Goal: Navigation & Orientation: Go to known website

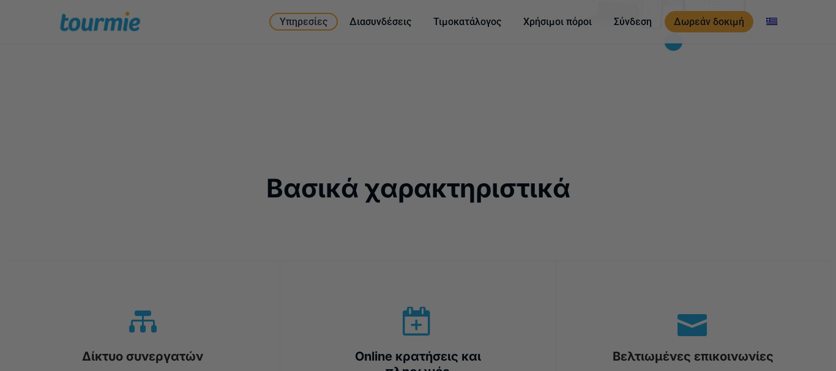
click at [95, 21] on div at bounding box center [422, 187] width 845 height 375
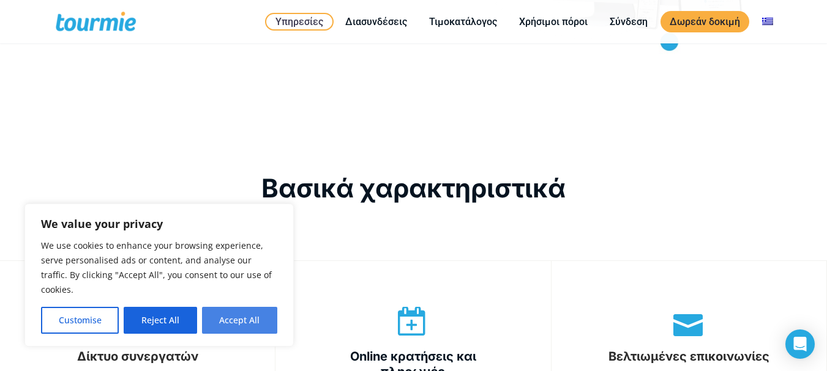
click at [236, 316] on button "Accept All" at bounding box center [239, 320] width 75 height 27
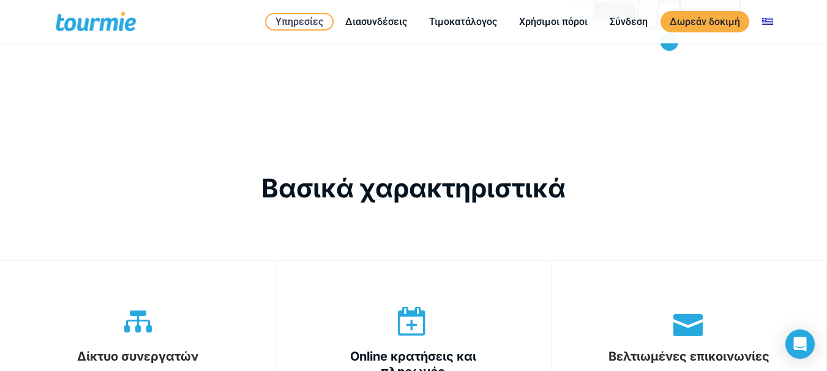
checkbox input "true"
click at [105, 20] on span at bounding box center [106, 21] width 100 height 29
